Goal: Navigation & Orientation: Find specific page/section

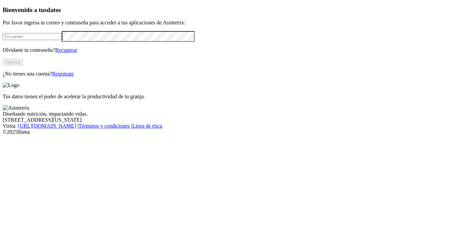
type input "[EMAIL_ADDRESS][PERSON_NAME][DOMAIN_NAME]"
click at [23, 65] on button "Ingresa" at bounding box center [13, 61] width 20 height 7
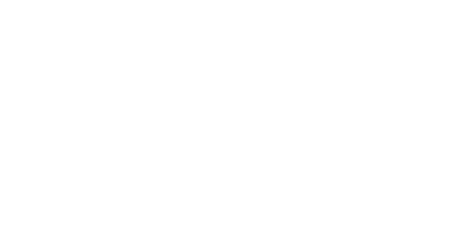
drag, startPoint x: 400, startPoint y: 79, endPoint x: 400, endPoint y: 92, distance: 13.4
click at [378, 107] on div at bounding box center [240, 125] width 475 height 250
